Goal: Task Accomplishment & Management: Use online tool/utility

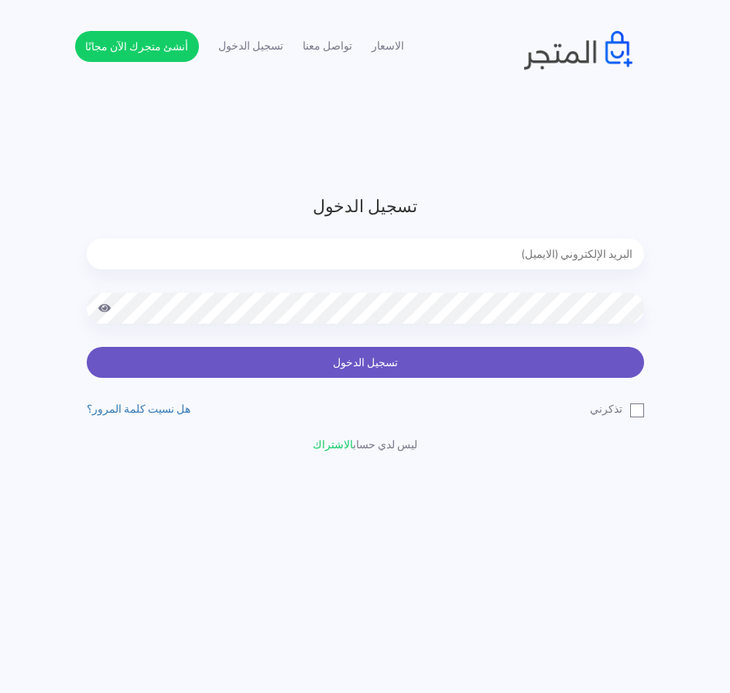
type input "express.laptop@outlook.com"
click at [399, 367] on button "تسجيل الدخول" at bounding box center [366, 362] width 558 height 31
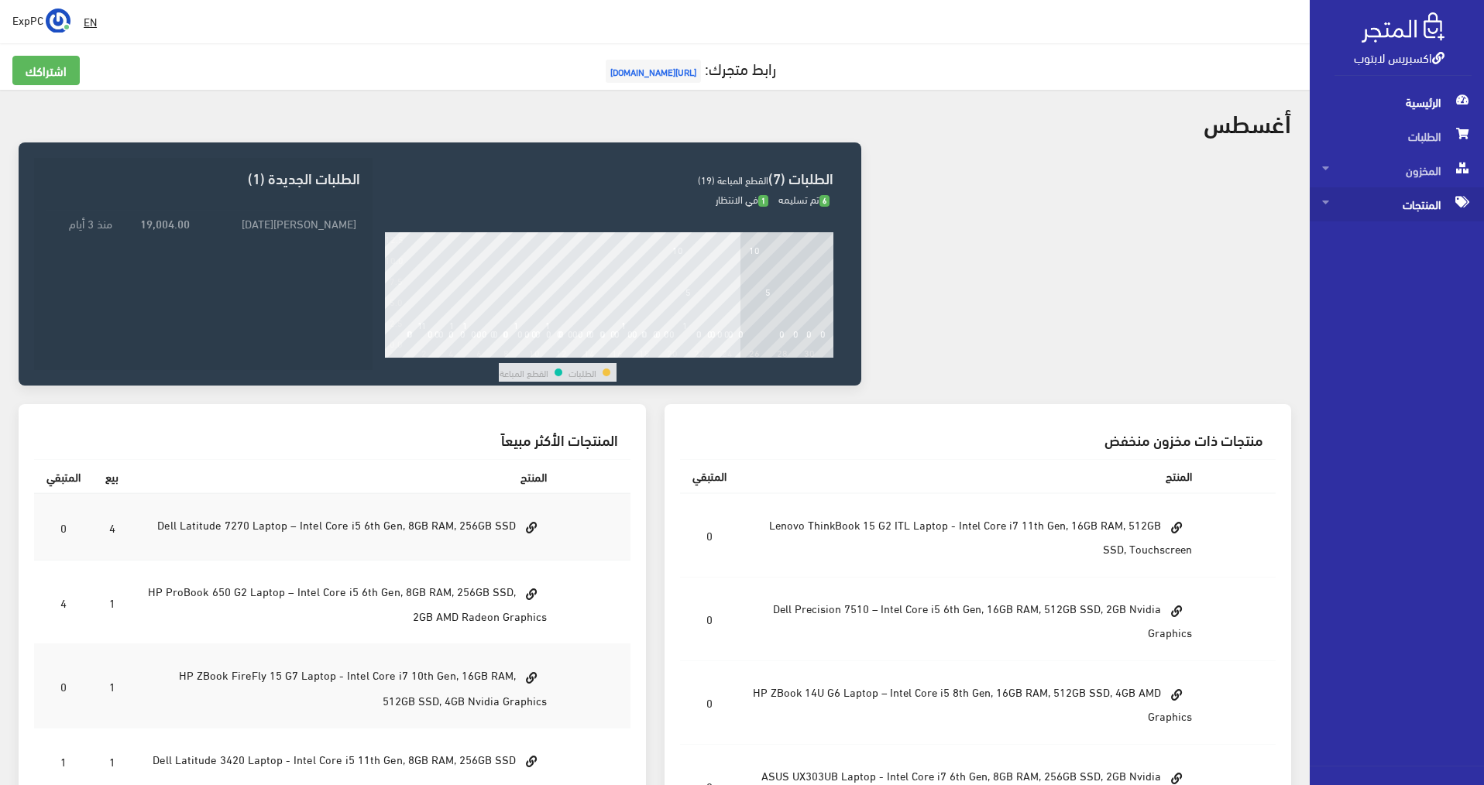
click at [738, 209] on span "المنتجات" at bounding box center [1396, 204] width 149 height 34
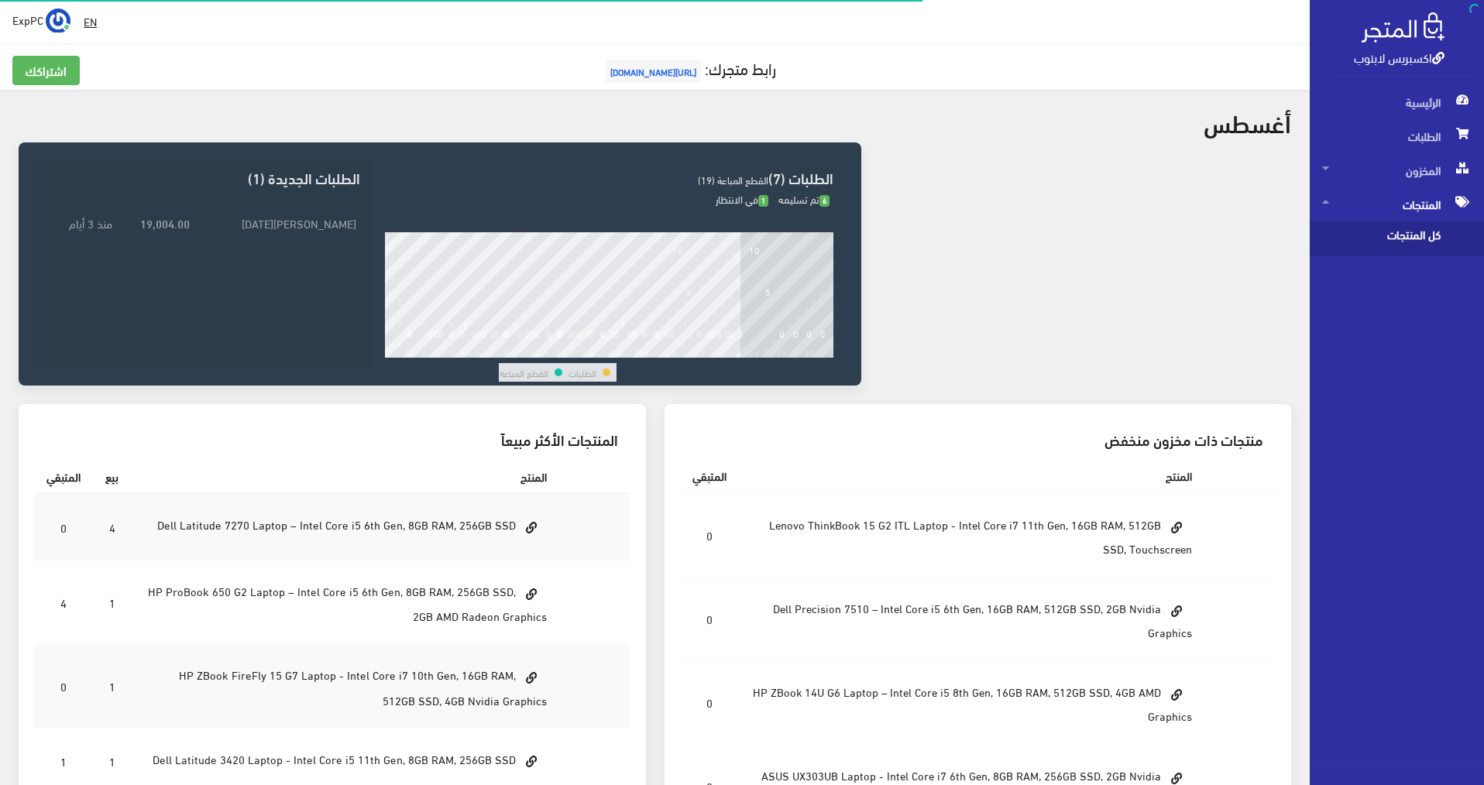
click at [738, 235] on span "كل المنتجات" at bounding box center [1381, 239] width 118 height 34
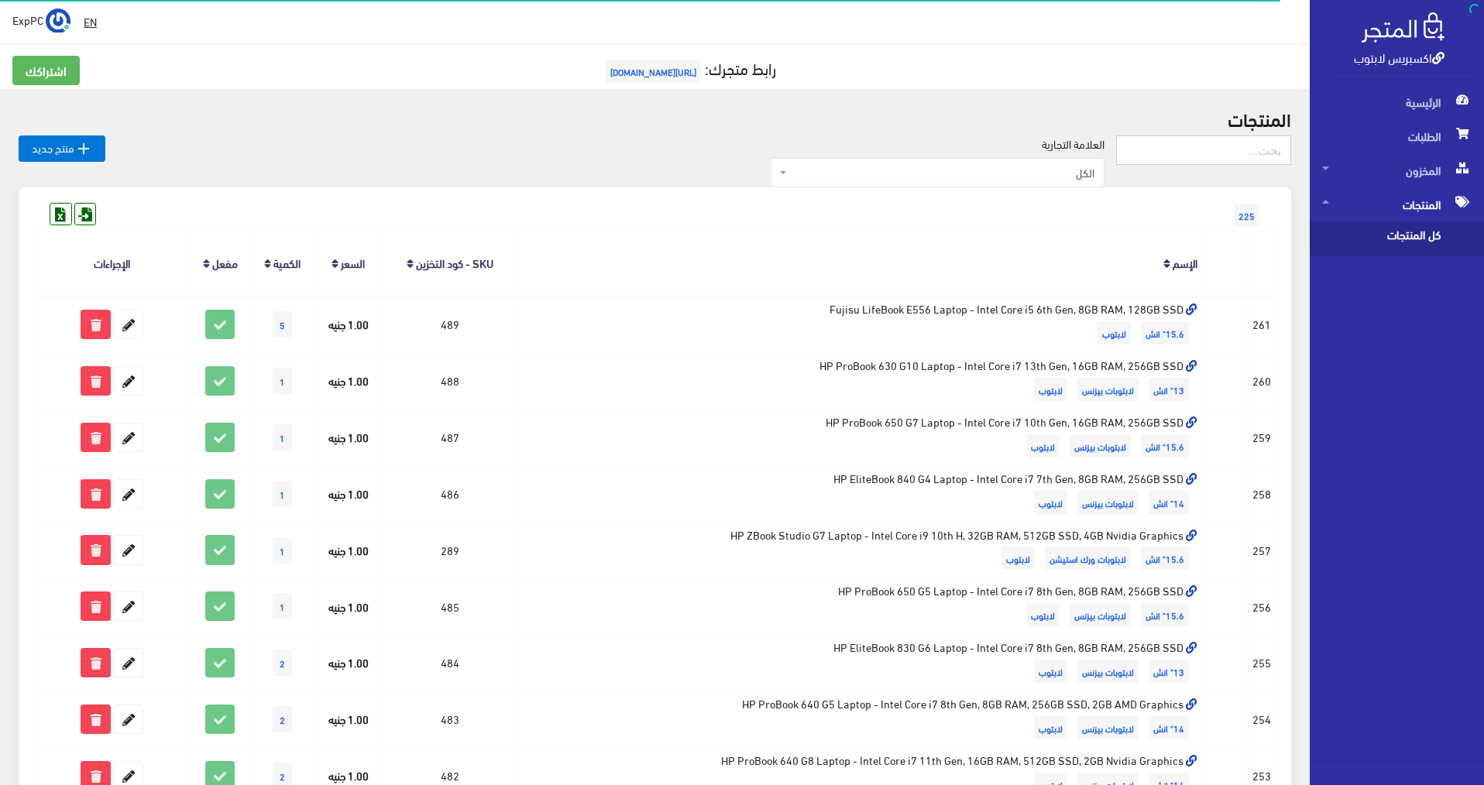
click at [738, 155] on input "text" at bounding box center [1203, 150] width 175 height 29
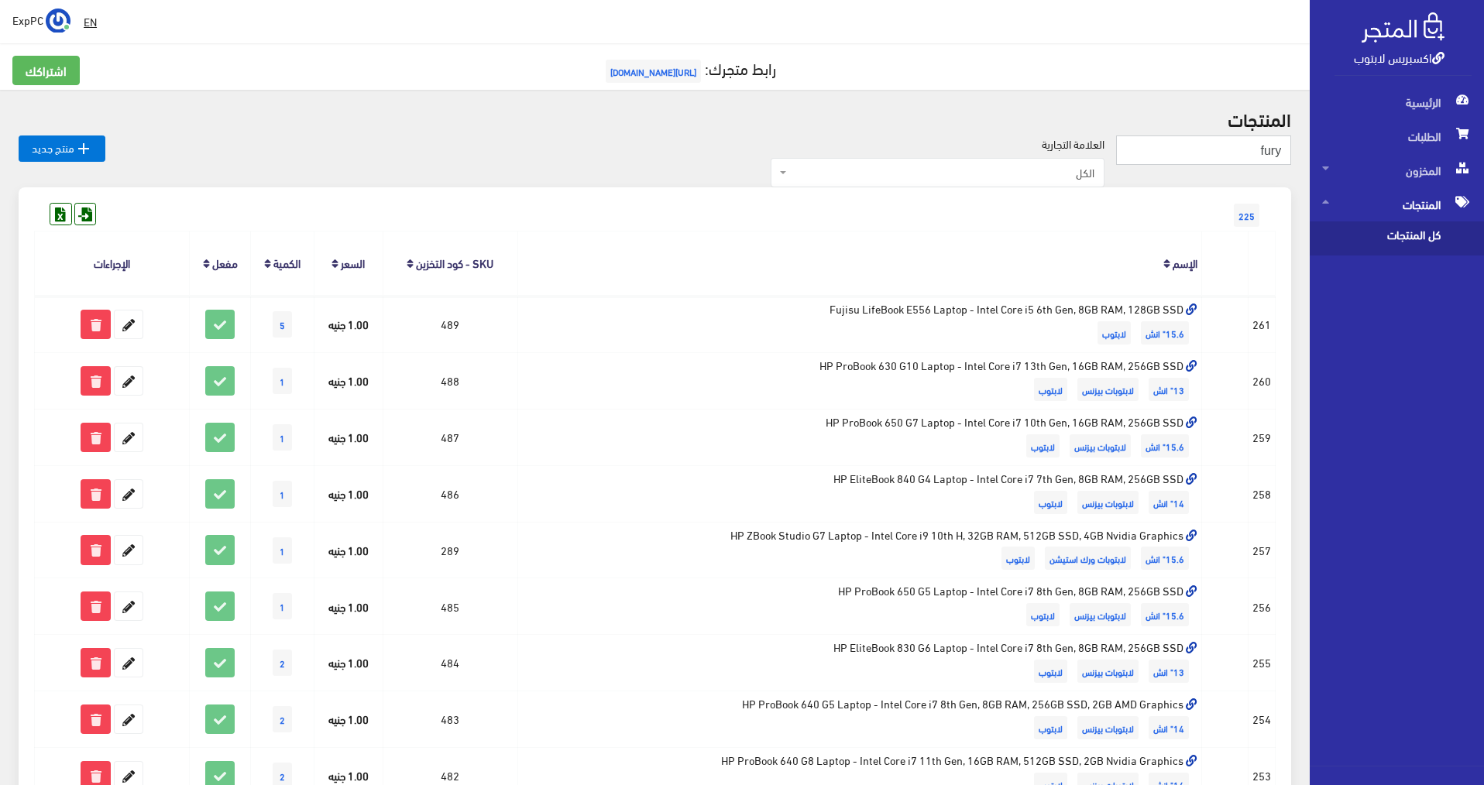
type input "fury"
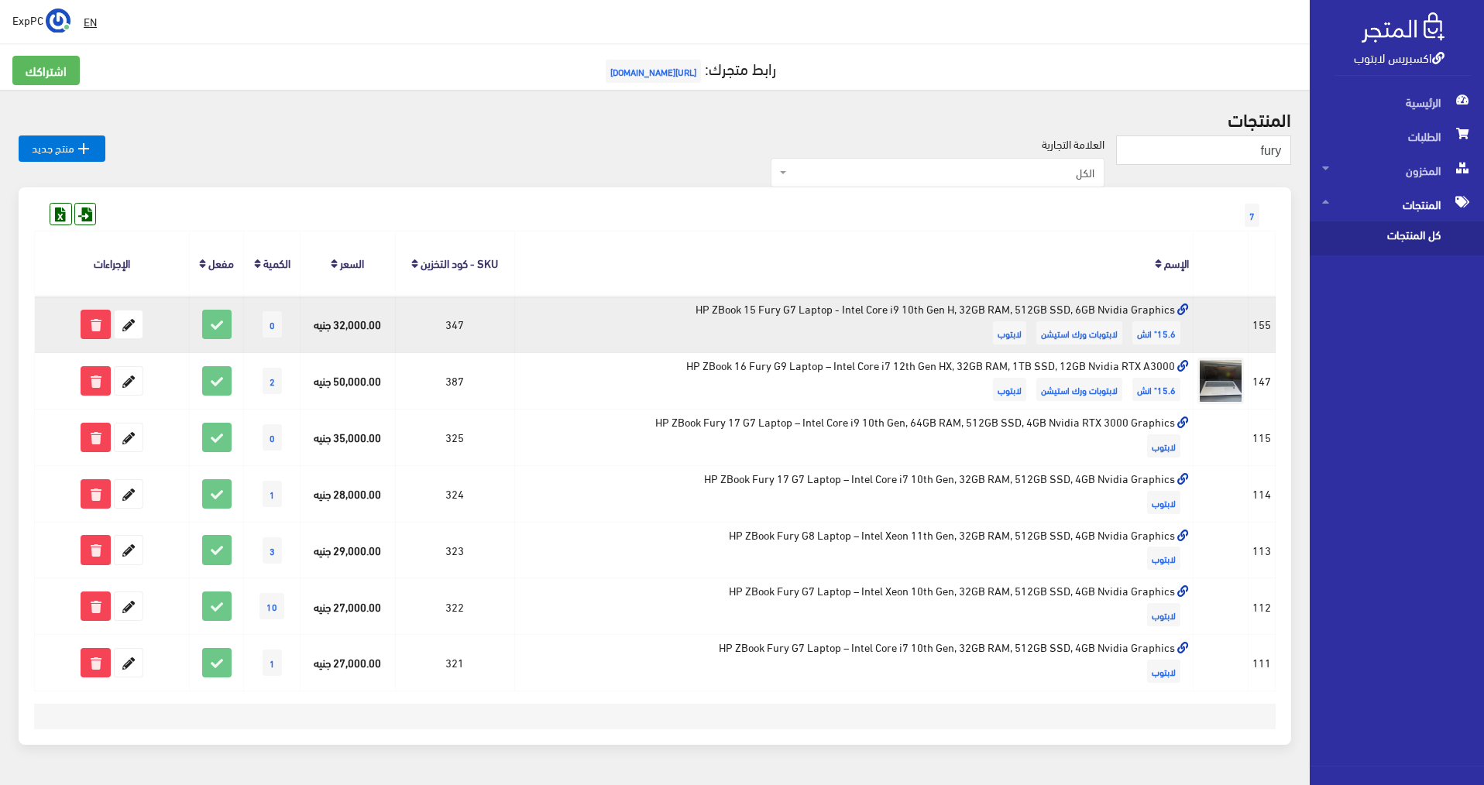
drag, startPoint x: 438, startPoint y: 321, endPoint x: 464, endPoint y: 326, distance: 26.0
click at [464, 326] on td "347" at bounding box center [454, 324] width 119 height 57
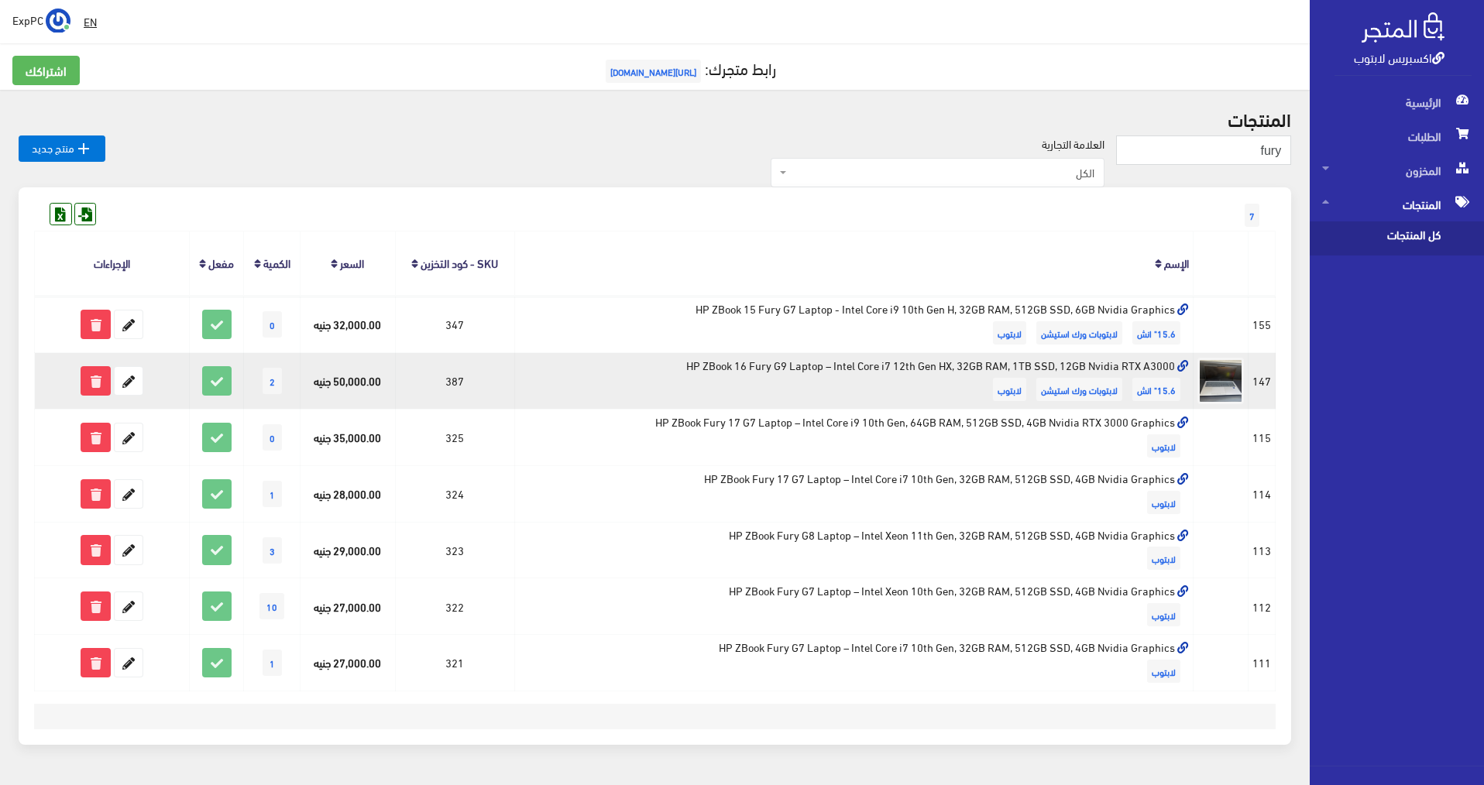
drag, startPoint x: 441, startPoint y: 381, endPoint x: 462, endPoint y: 386, distance: 20.7
click at [462, 386] on td "387" at bounding box center [454, 381] width 119 height 57
